Goal: Navigation & Orientation: Find specific page/section

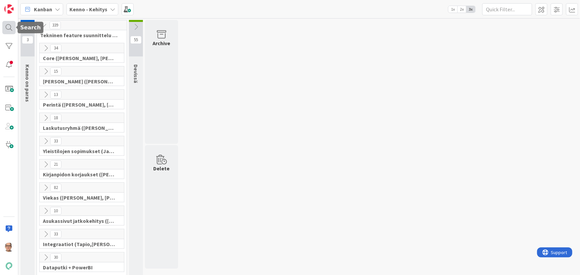
click at [12, 29] on div at bounding box center [8, 27] width 13 height 13
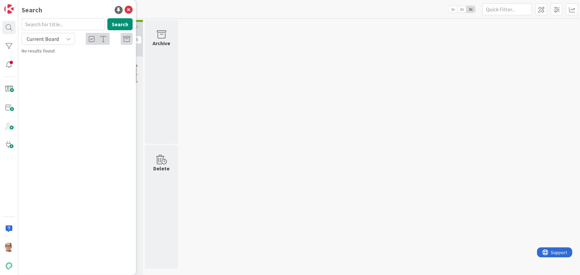
click at [57, 37] on span "Current Board" at bounding box center [43, 39] width 32 height 7
click at [54, 65] on span "All Boards" at bounding box center [59, 66] width 69 height 10
drag, startPoint x: 46, startPoint y: 28, endPoint x: 55, endPoint y: 7, distance: 23.2
click at [46, 25] on input "text" at bounding box center [63, 24] width 83 height 12
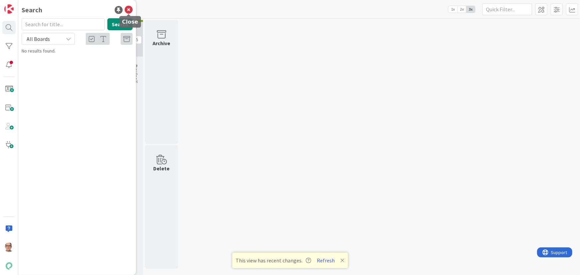
click at [127, 8] on icon at bounding box center [129, 10] width 8 height 8
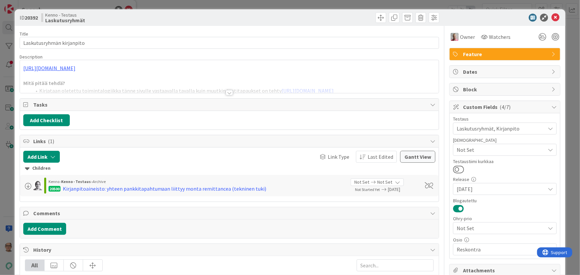
click at [227, 93] on div at bounding box center [229, 92] width 7 height 5
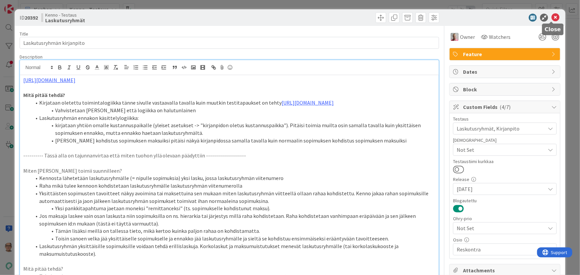
click at [551, 17] on icon at bounding box center [555, 18] width 8 height 8
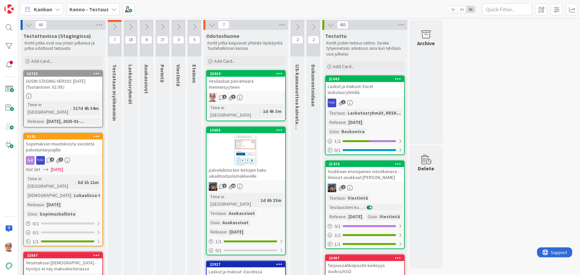
click at [111, 8] on icon at bounding box center [113, 9] width 5 height 5
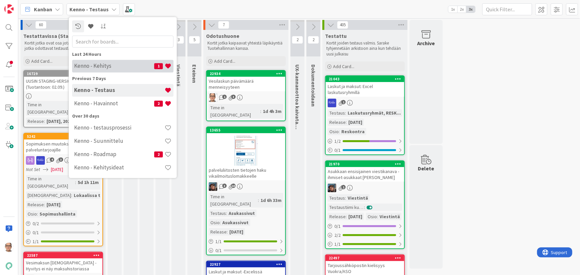
click at [104, 67] on h4 "Kenno - Kehitys" at bounding box center [114, 65] width 80 height 7
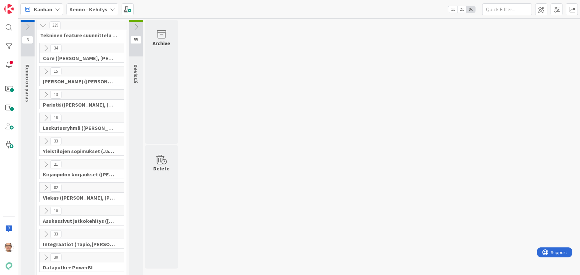
click at [45, 118] on icon at bounding box center [45, 117] width 7 height 7
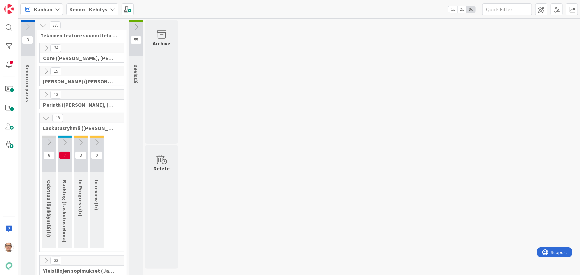
click at [47, 140] on icon at bounding box center [48, 142] width 7 height 7
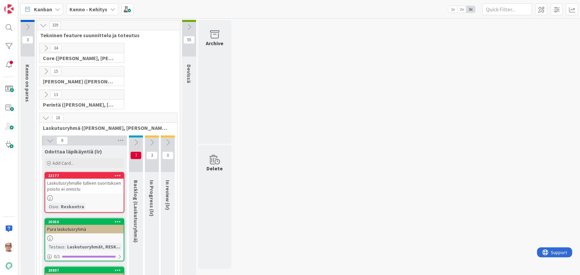
click at [135, 140] on icon at bounding box center [135, 142] width 7 height 7
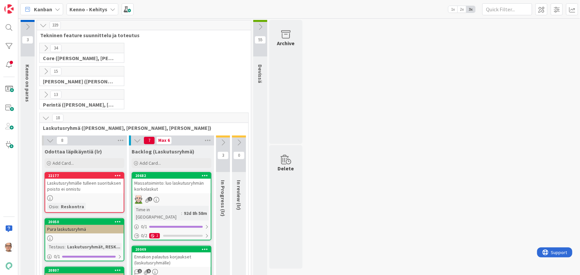
click at [223, 140] on icon at bounding box center [222, 142] width 7 height 7
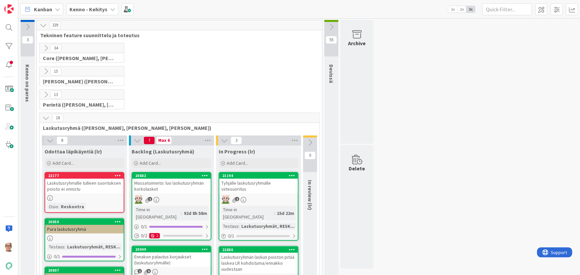
click at [309, 140] on icon at bounding box center [309, 142] width 7 height 7
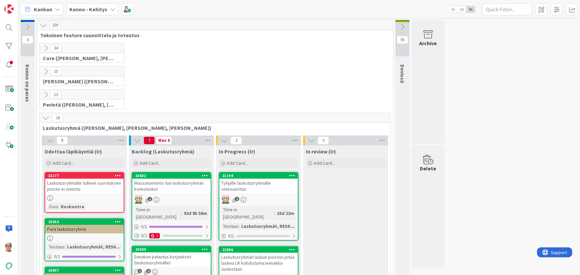
click at [48, 141] on icon at bounding box center [50, 140] width 7 height 7
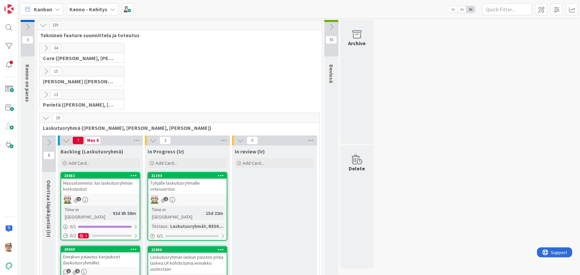
click at [67, 140] on icon at bounding box center [65, 140] width 7 height 7
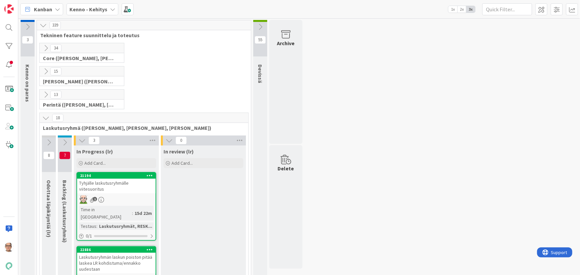
click at [82, 140] on icon at bounding box center [81, 140] width 7 height 7
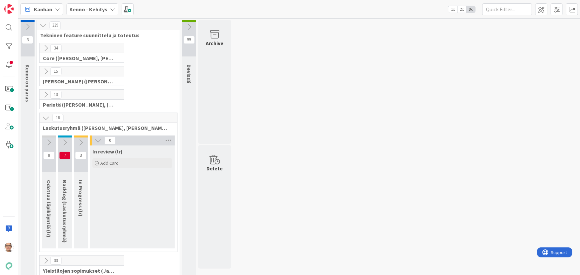
click at [99, 141] on icon at bounding box center [97, 140] width 7 height 7
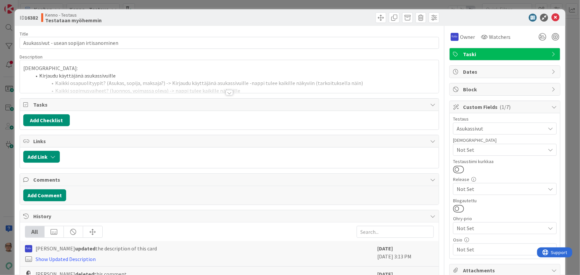
click at [227, 92] on div at bounding box center [229, 92] width 7 height 5
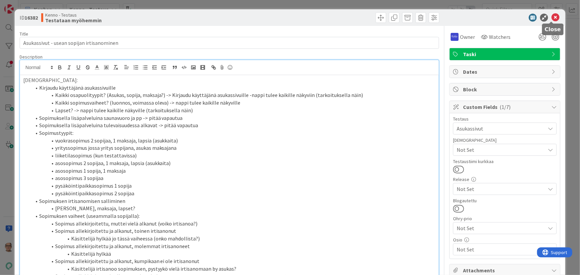
click at [551, 16] on icon at bounding box center [555, 18] width 8 height 8
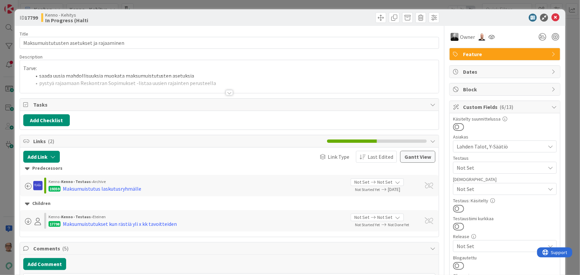
click at [227, 93] on div at bounding box center [229, 92] width 7 height 5
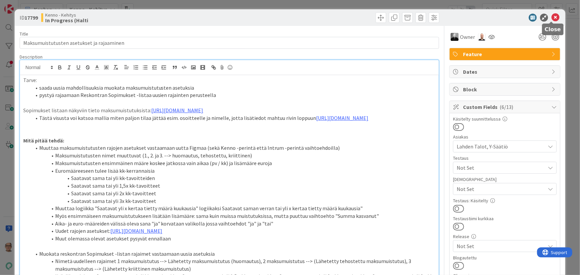
click at [551, 16] on icon at bounding box center [555, 18] width 8 height 8
